Goal: Task Accomplishment & Management: Complete application form

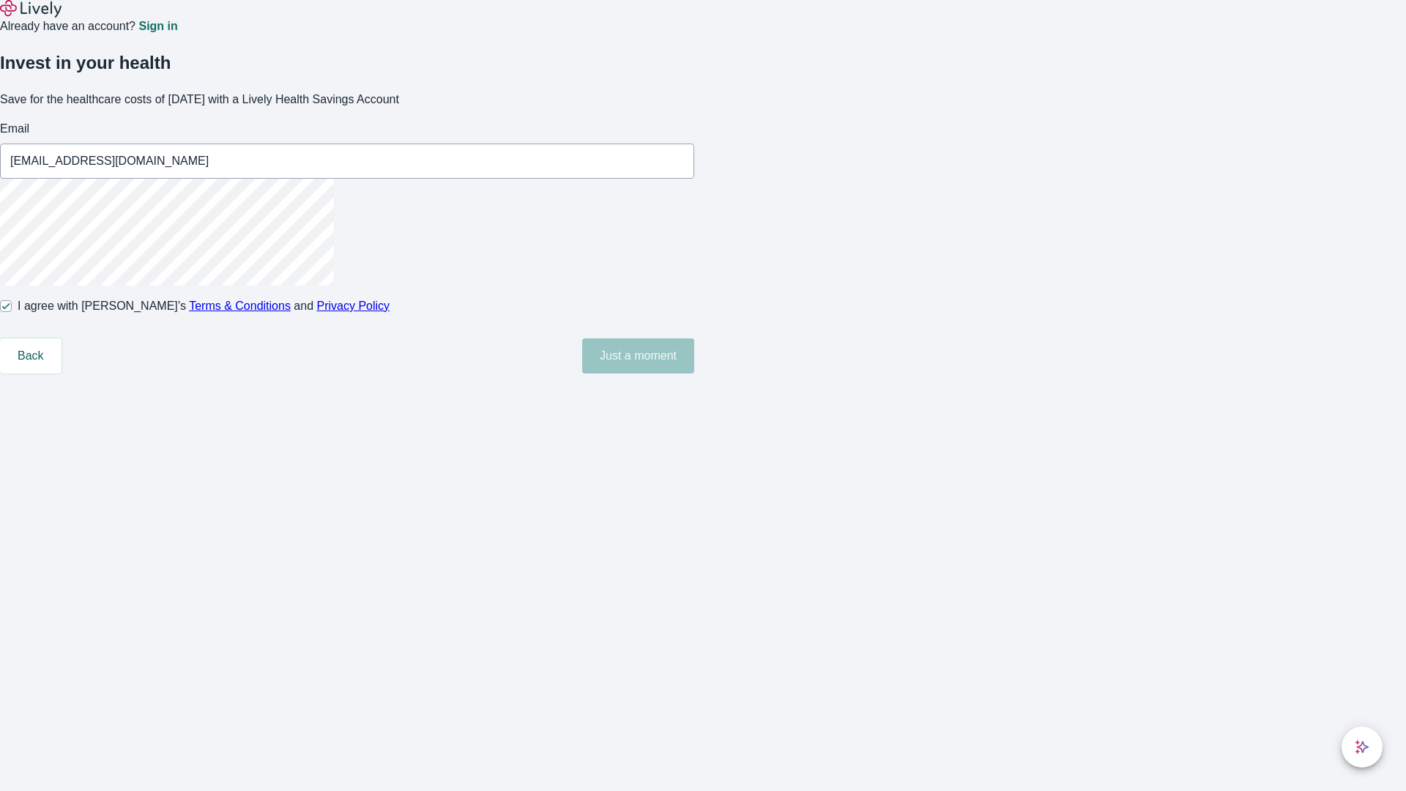
type input "[EMAIL_ADDRESS][DOMAIN_NAME]"
click at [12, 312] on input "I agree with Lively’s Terms & Conditions and Privacy Policy" at bounding box center [6, 306] width 12 height 12
checkbox input "false"
type input "[EMAIL_ADDRESS][DOMAIN_NAME]"
click at [12, 312] on input "I agree with Lively’s Terms & Conditions and Privacy Policy" at bounding box center [6, 306] width 12 height 12
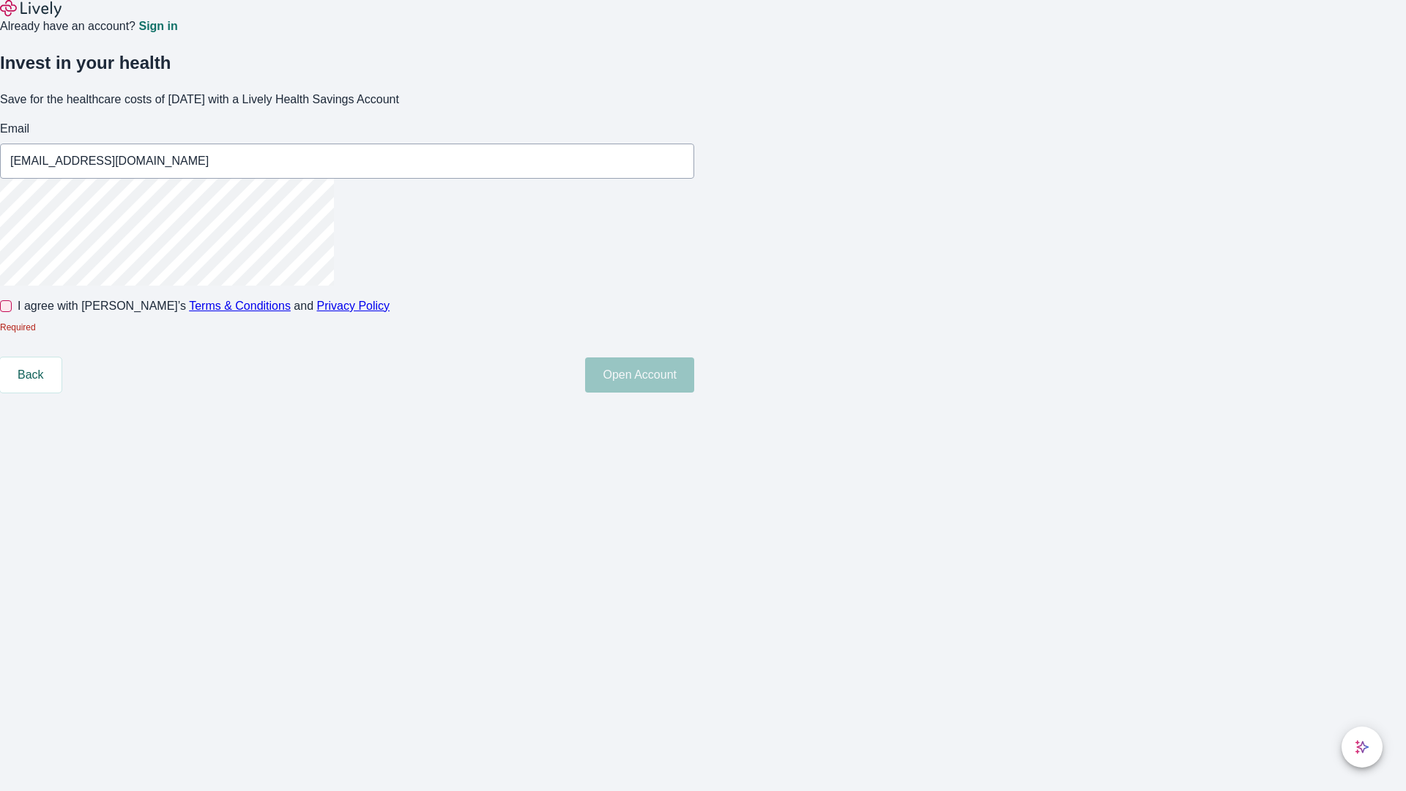
checkbox input "true"
click at [694, 374] on button "Open Account" at bounding box center [639, 355] width 109 height 35
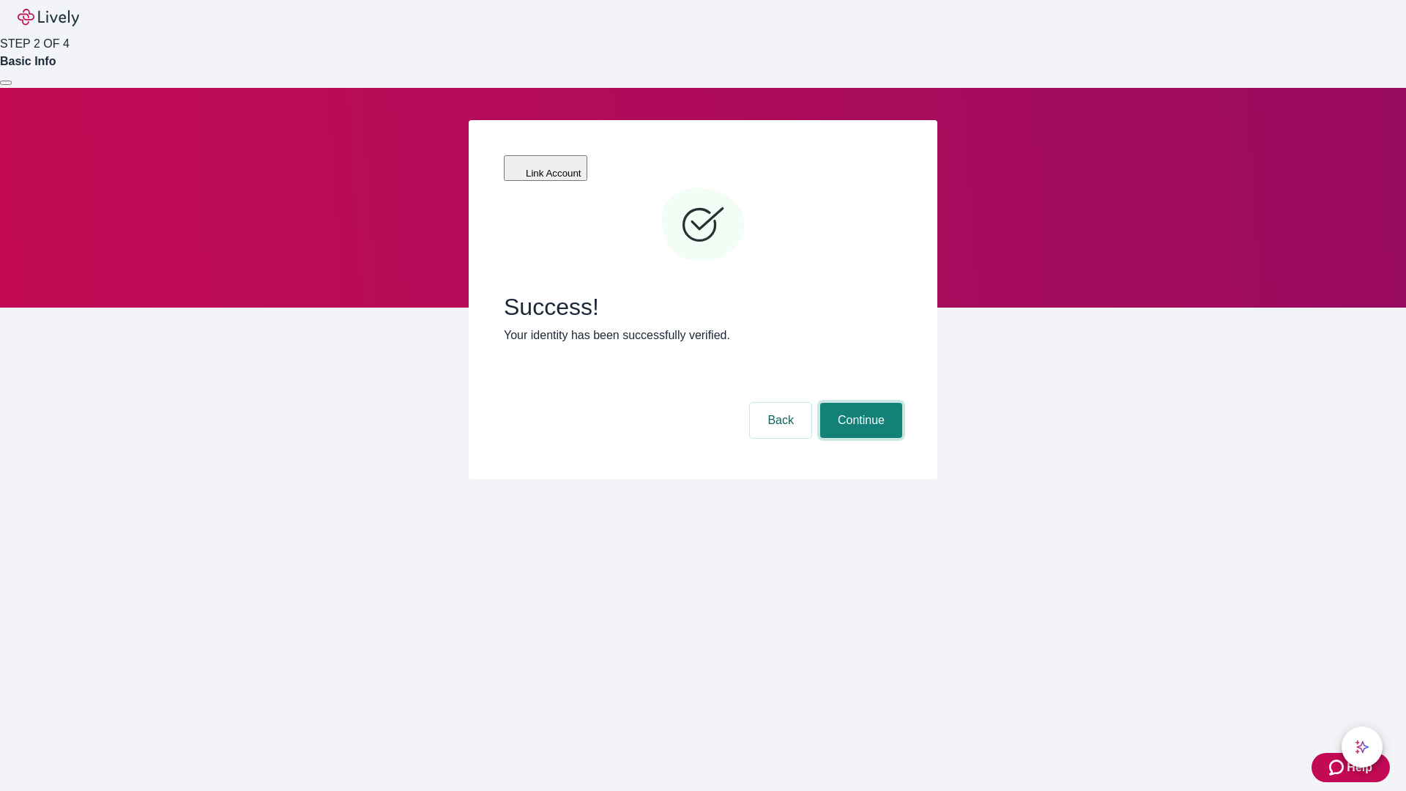
click at [859, 403] on button "Continue" at bounding box center [861, 420] width 82 height 35
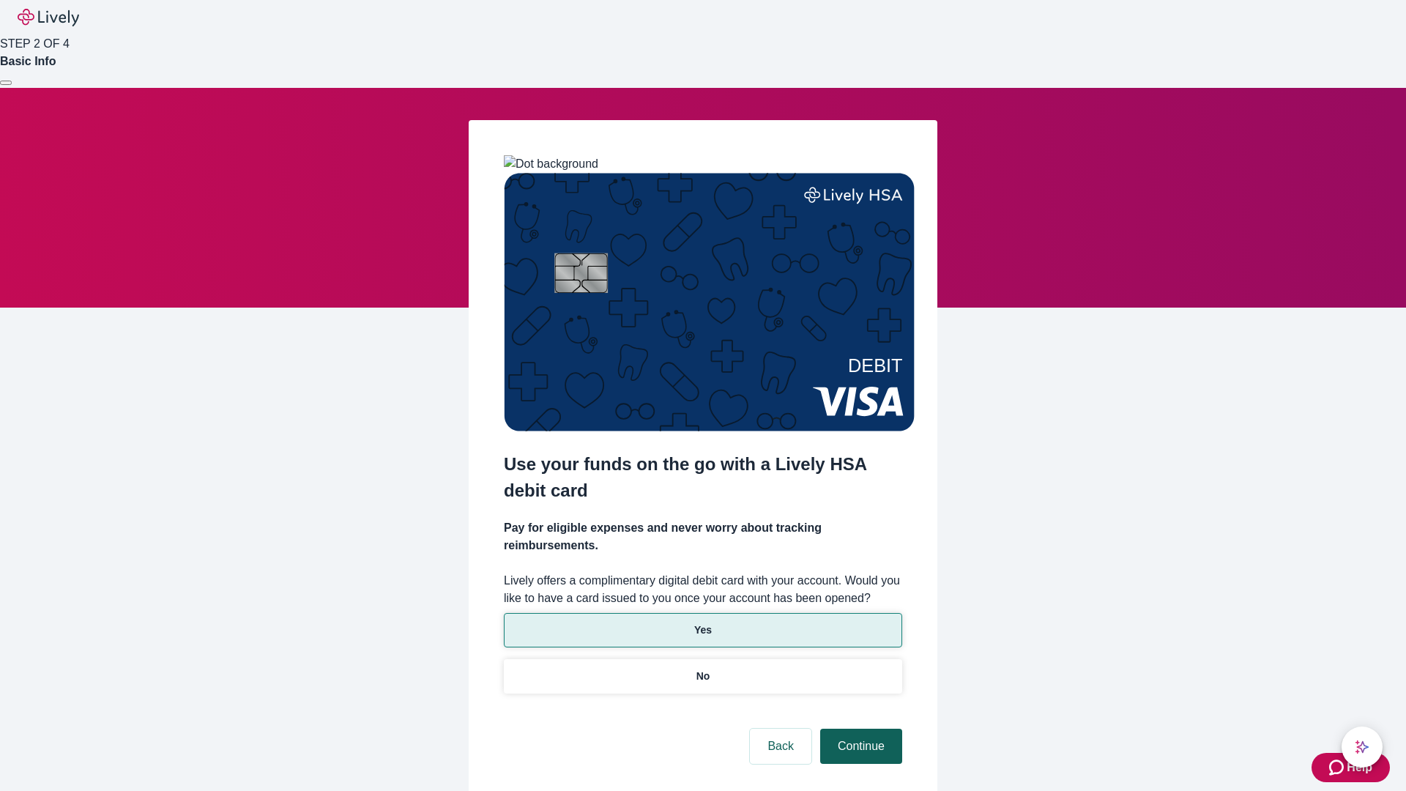
click at [702, 669] on p "No" at bounding box center [704, 676] width 14 height 15
click at [859, 729] on button "Continue" at bounding box center [861, 746] width 82 height 35
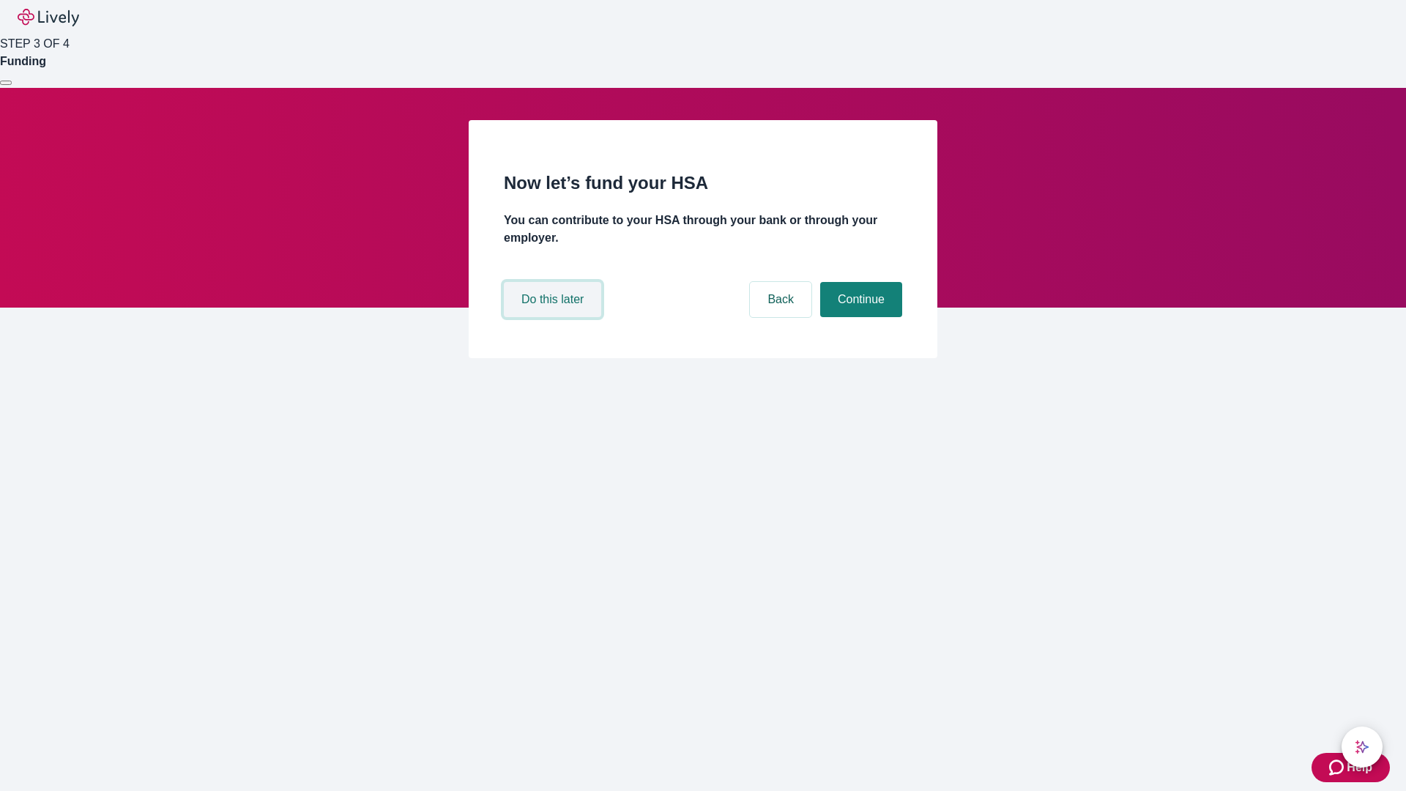
click at [555, 317] on button "Do this later" at bounding box center [552, 299] width 97 height 35
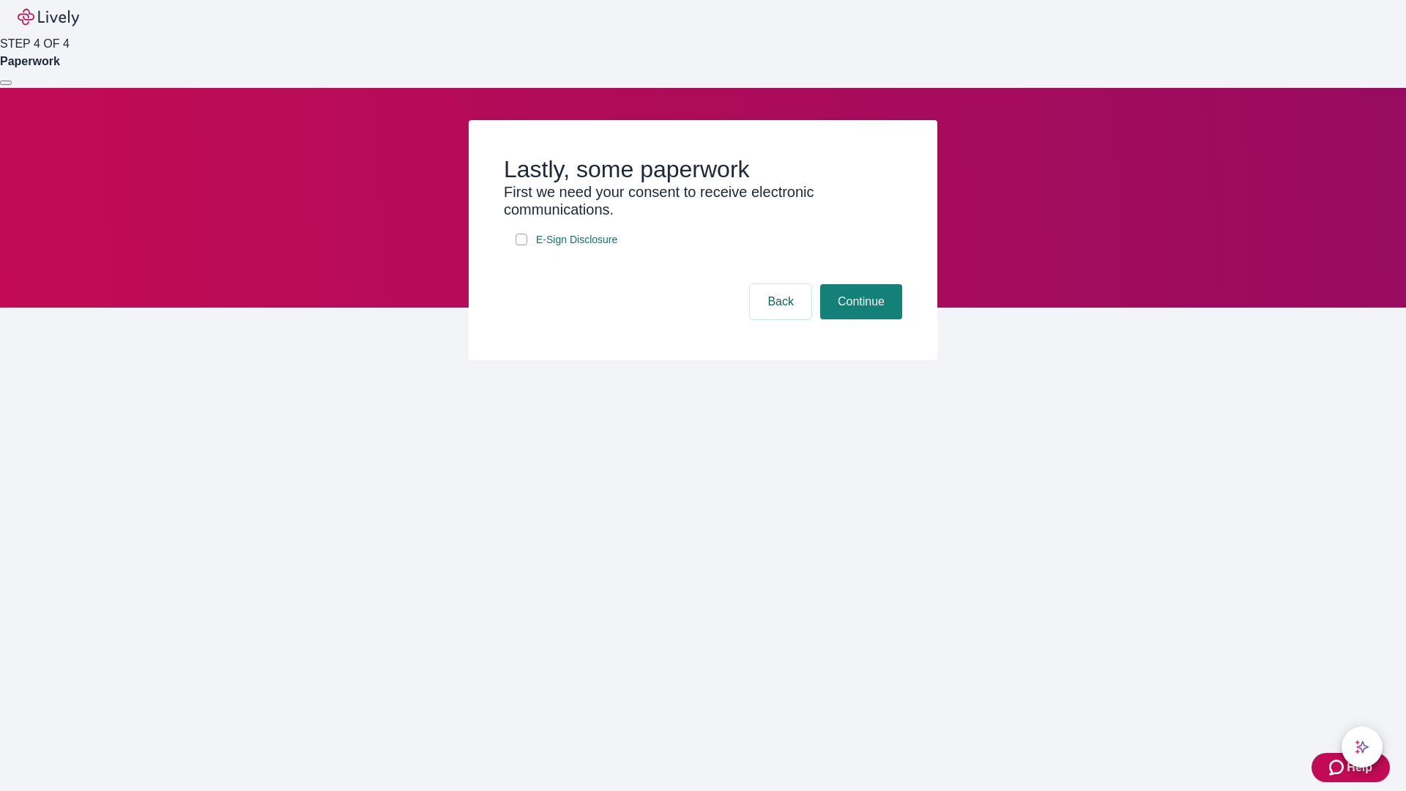
click at [522, 245] on input "E-Sign Disclosure" at bounding box center [522, 240] width 12 height 12
checkbox input "true"
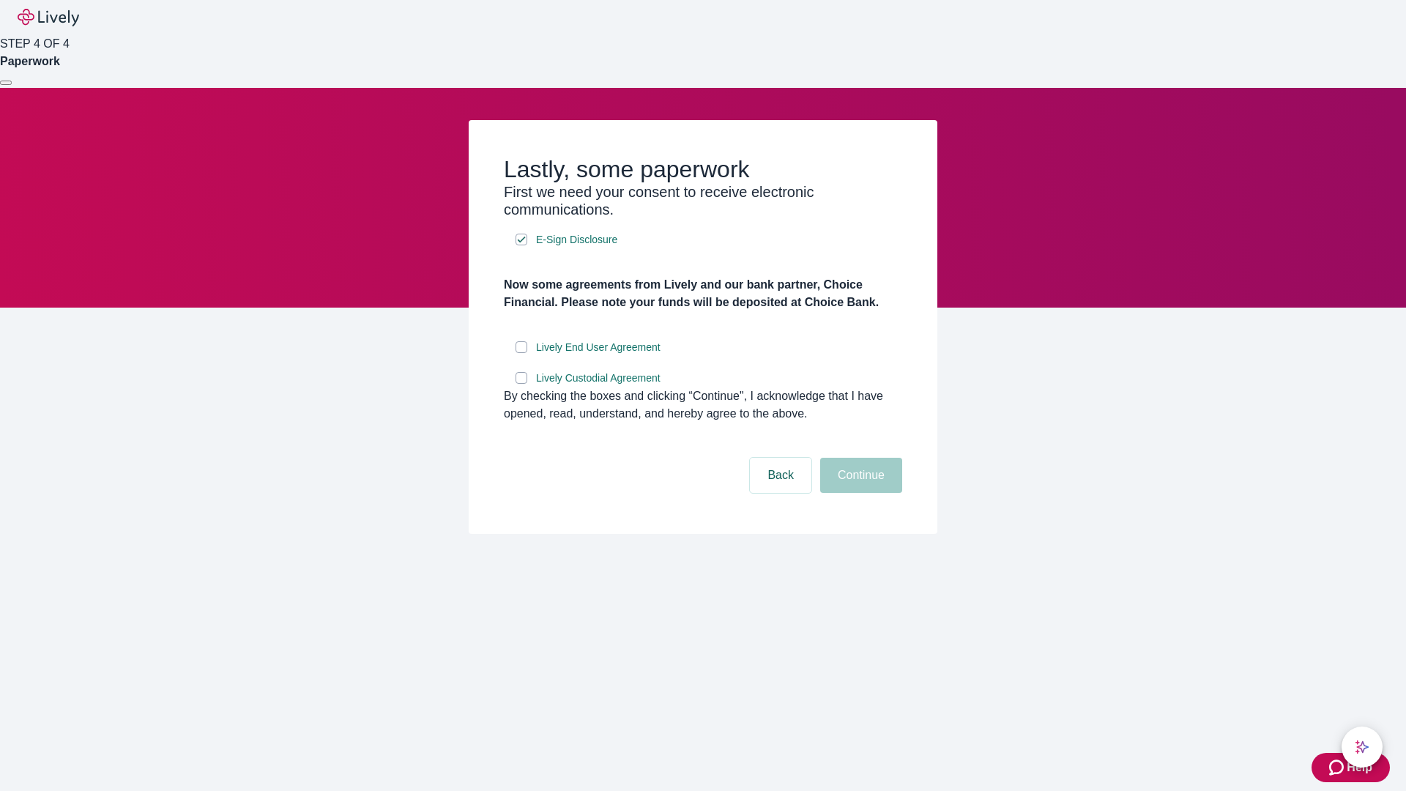
click at [522, 353] on input "Lively End User Agreement" at bounding box center [522, 347] width 12 height 12
checkbox input "true"
click at [522, 384] on input "Lively Custodial Agreement" at bounding box center [522, 378] width 12 height 12
checkbox input "true"
click at [859, 493] on button "Continue" at bounding box center [861, 475] width 82 height 35
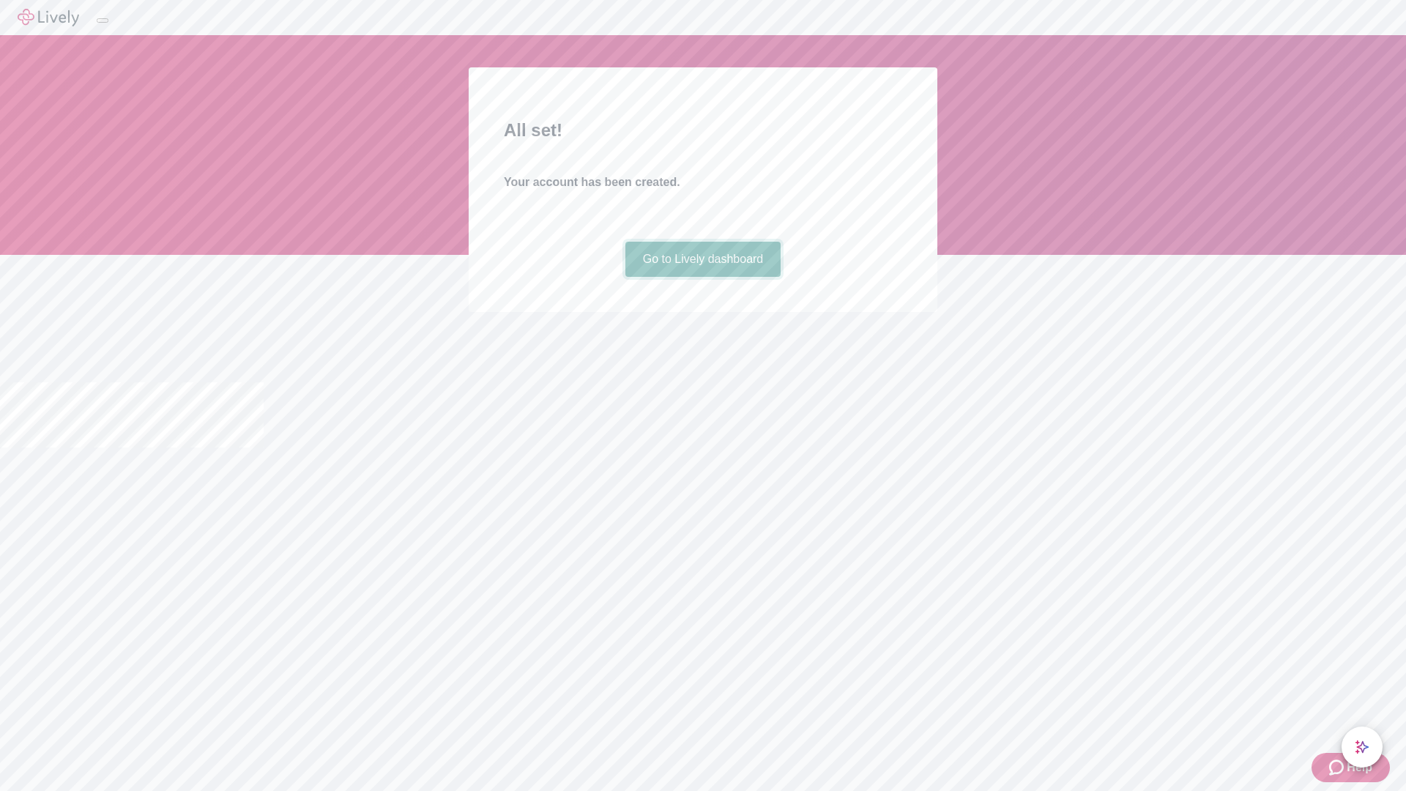
click at [702, 277] on link "Go to Lively dashboard" at bounding box center [704, 259] width 156 height 35
